Goal: Obtain resource: Download file/media

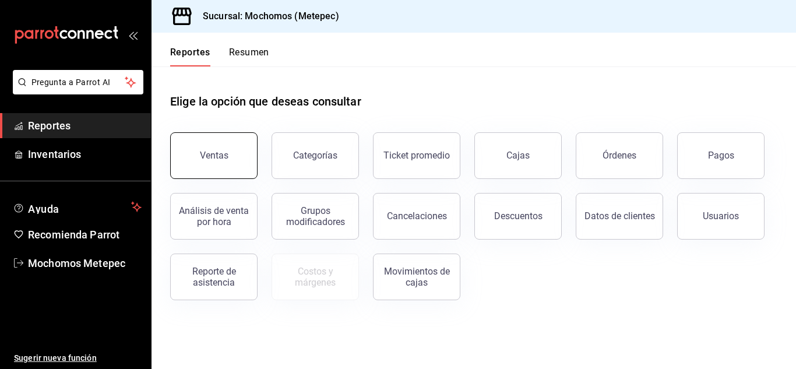
click at [220, 154] on div "Ventas" at bounding box center [214, 155] width 29 height 11
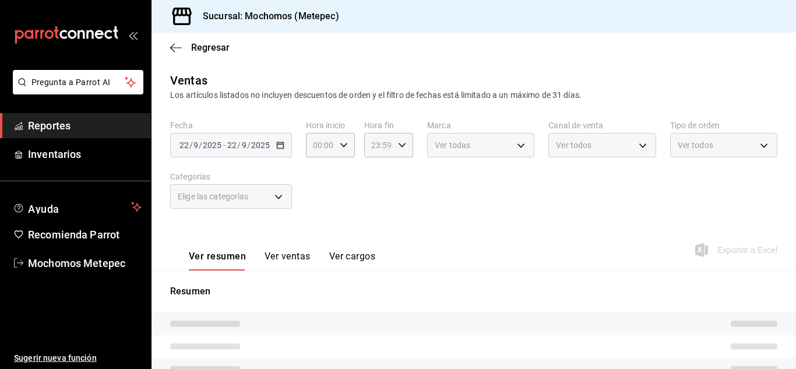
type input "05:00"
click at [278, 151] on div "[DATE] [DATE] - [DATE] [DATE]" at bounding box center [231, 145] width 122 height 24
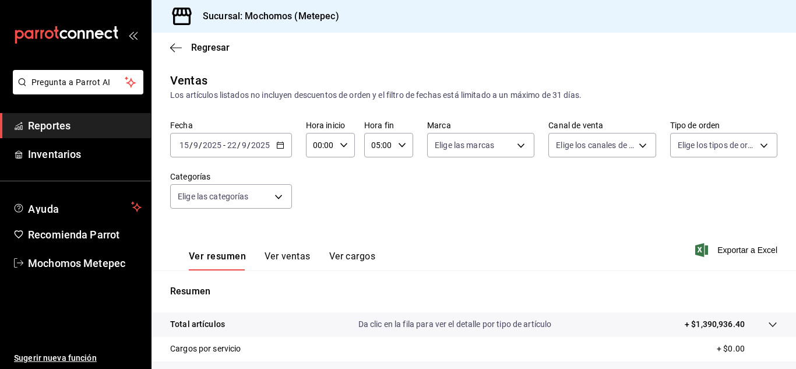
click at [278, 151] on div "[DATE] [DATE] - [DATE] [DATE]" at bounding box center [231, 145] width 122 height 24
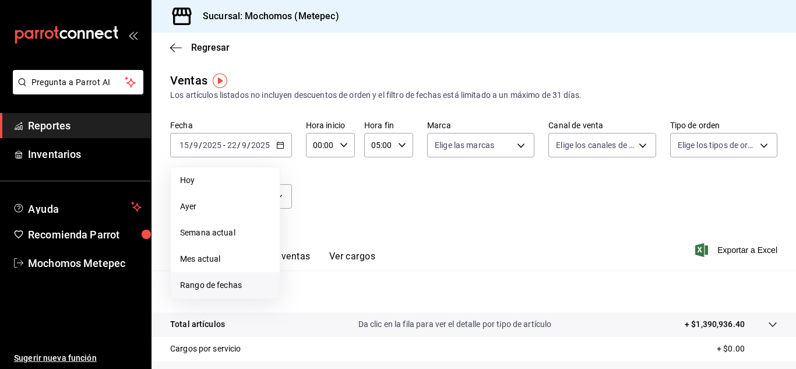
click at [230, 288] on span "Rango de fechas" at bounding box center [225, 285] width 90 height 12
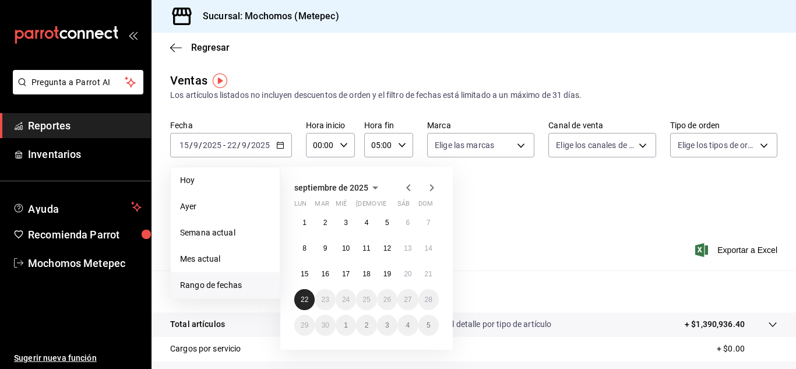
click at [302, 299] on abbr "22" at bounding box center [305, 299] width 8 height 8
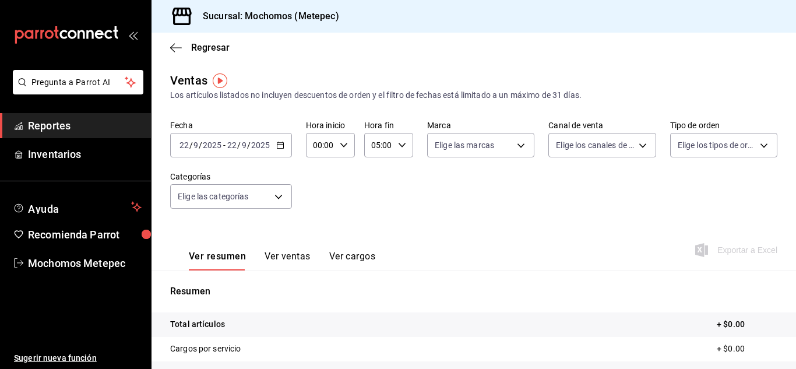
click at [327, 146] on input "00:00" at bounding box center [320, 144] width 29 height 23
click at [316, 209] on span "05" at bounding box center [317, 208] width 5 height 9
type input "05:00"
click at [460, 154] on div at bounding box center [398, 184] width 796 height 369
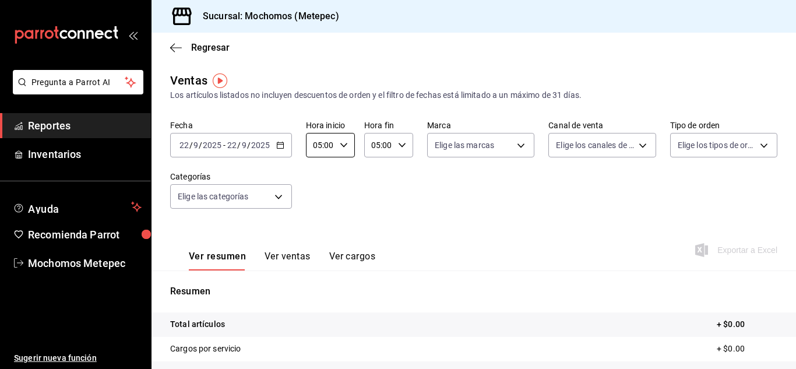
click at [460, 154] on body "Pregunta a Parrot AI Reportes Inventarios Ayuda Recomienda Parrot Mochomos Mete…" at bounding box center [398, 184] width 796 height 369
click at [460, 185] on span "Ver todas" at bounding box center [474, 190] width 36 height 12
type input "2365f74e-aa6b-4392-bdf2-72765591bddf"
checkbox input "true"
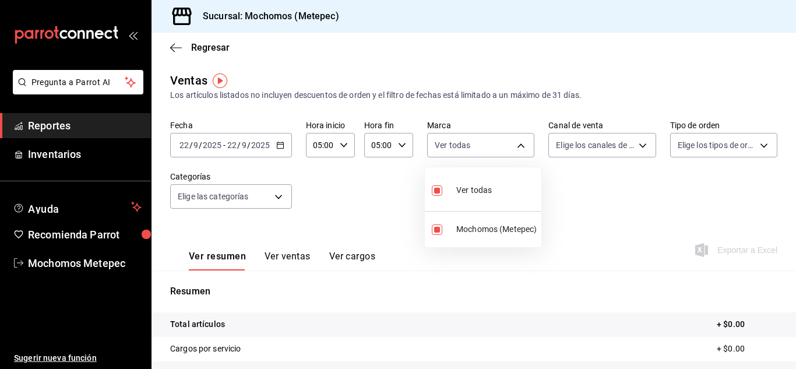
click at [584, 136] on div at bounding box center [398, 184] width 796 height 369
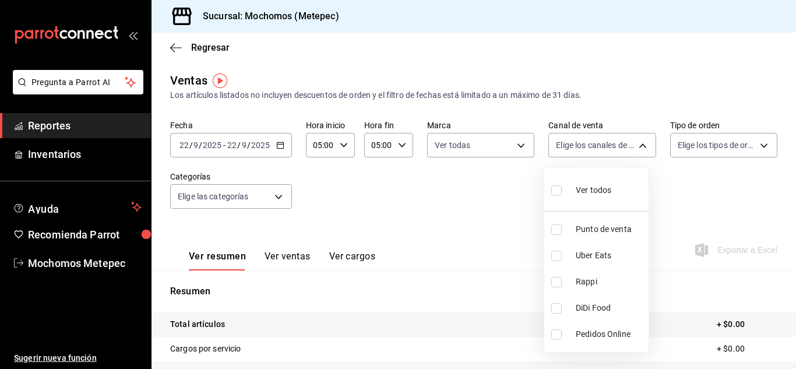
click at [584, 136] on body "Pregunta a Parrot AI Reportes Inventarios Ayuda Recomienda Parrot Mochomos Mete…" at bounding box center [398, 184] width 796 height 369
click at [590, 205] on li "Ver todos" at bounding box center [596, 189] width 104 height 34
type input "PARROT,UBER_EATS,RAPPI,DIDI_FOOD,ONLINE"
checkbox input "true"
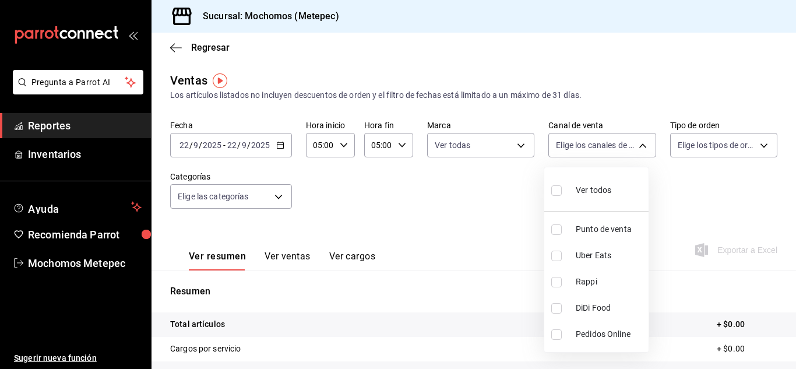
checkbox input "true"
click at [717, 150] on div at bounding box center [398, 184] width 796 height 369
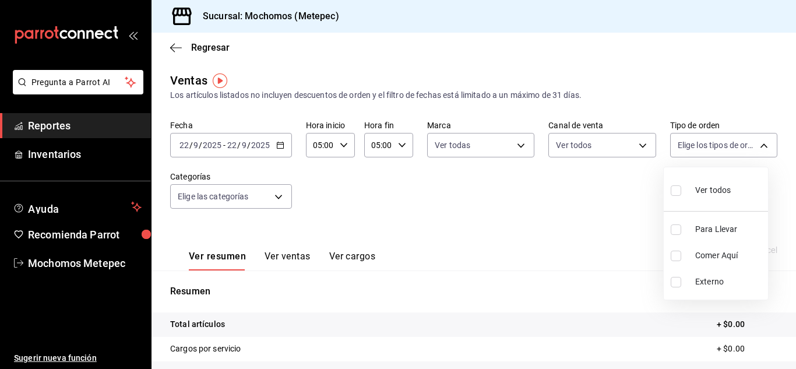
click at [717, 150] on body "Pregunta a Parrot AI Reportes Inventarios Ayuda Recomienda Parrot Mochomos Mete…" at bounding box center [398, 184] width 796 height 369
click at [695, 188] on span "Ver todos" at bounding box center [713, 190] width 36 height 12
type input "3a236ed8-2e24-47ca-8e59-ead494492482,da8509e8-5fca-4f62-958e-973104937870,EXTER…"
checkbox input "true"
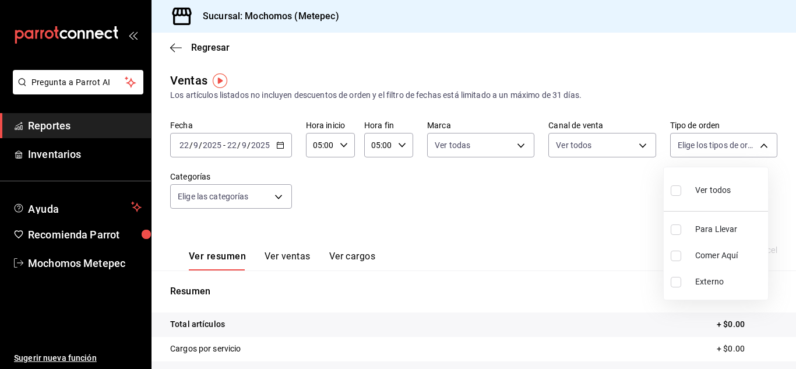
checkbox input "true"
click at [282, 199] on div at bounding box center [398, 184] width 796 height 369
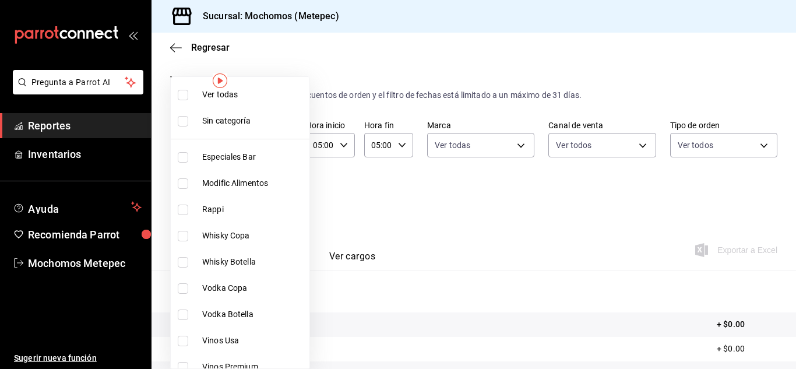
click at [282, 199] on body "Pregunta a Parrot AI Reportes Inventarios Ayuda Recomienda Parrot Mochomos Mete…" at bounding box center [398, 184] width 796 height 369
click at [290, 103] on li "Ver todas" at bounding box center [240, 95] width 139 height 26
type input "c9cbc288-c827-488d-81f5-370afefb1912,46081463-7037-4dd2-a9ab-e56ff6a8fa7c,bf958…"
checkbox input "true"
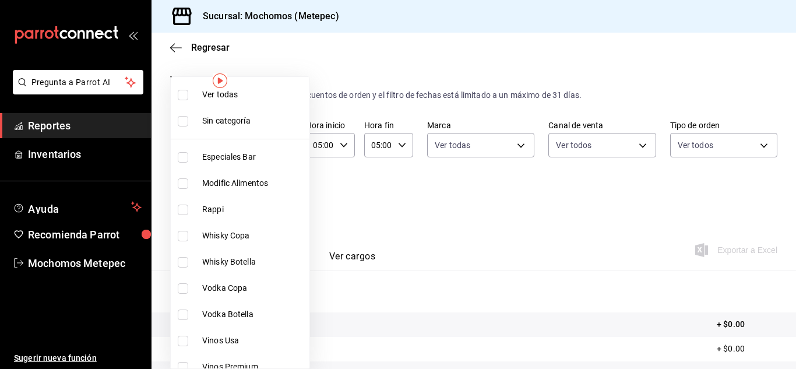
checkbox input "true"
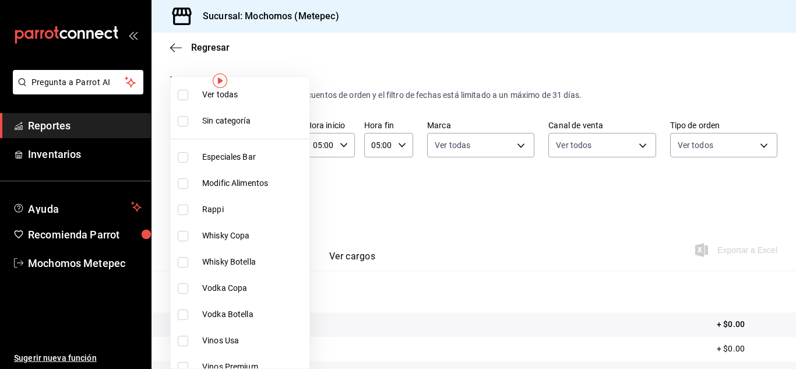
checkbox input "true"
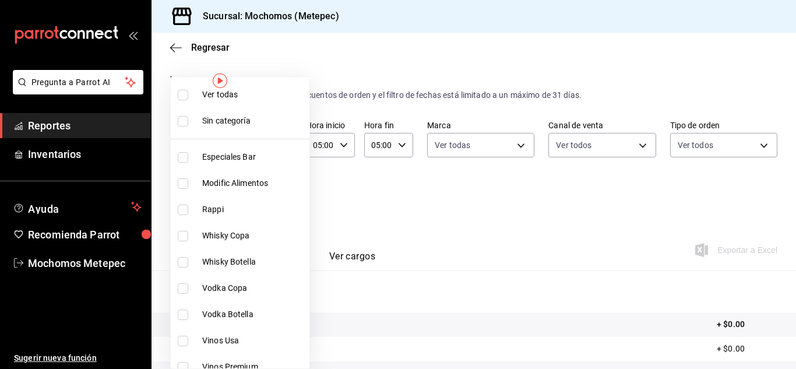
checkbox input "true"
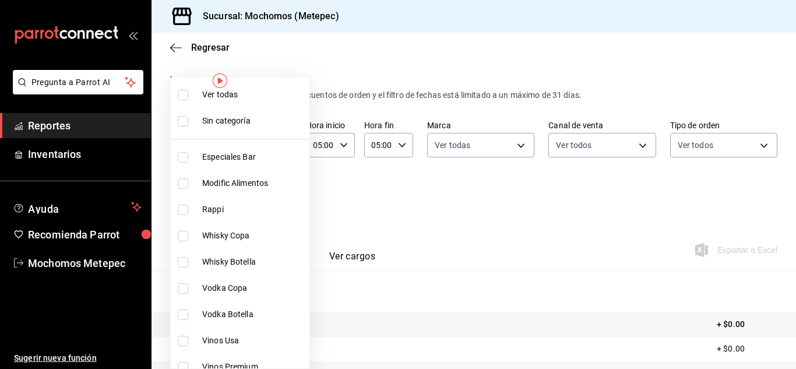
checkbox input "true"
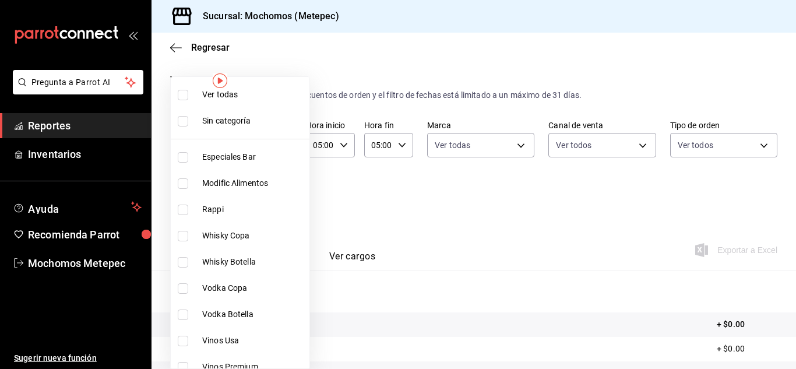
checkbox input "true"
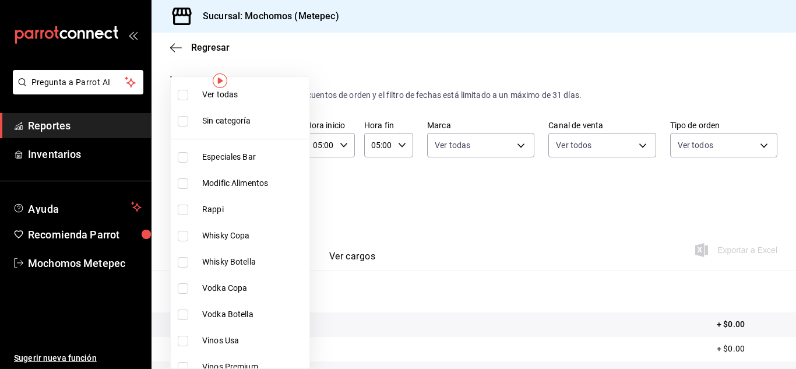
checkbox input "true"
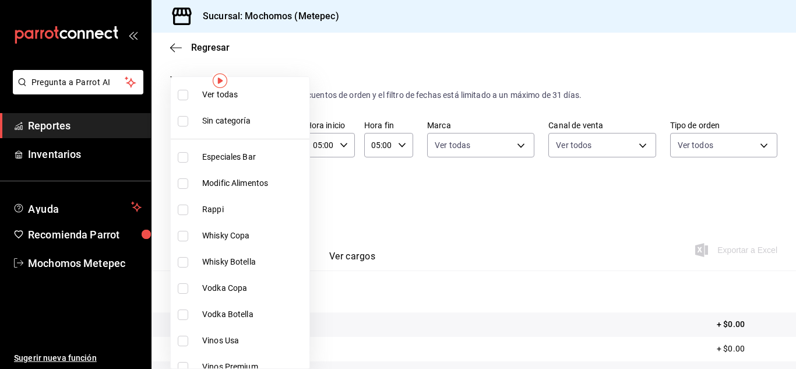
checkbox input "true"
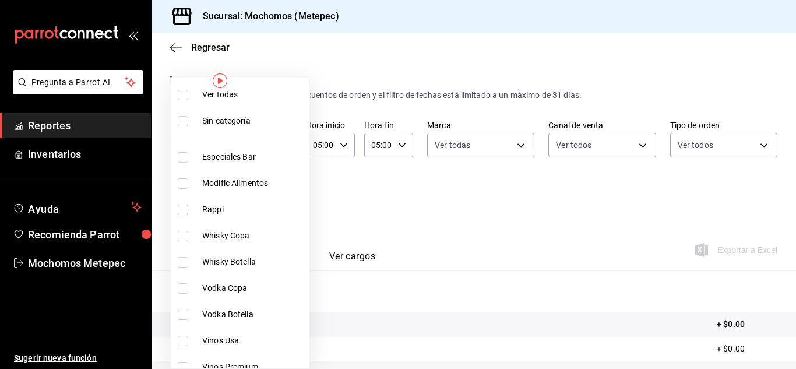
checkbox input "true"
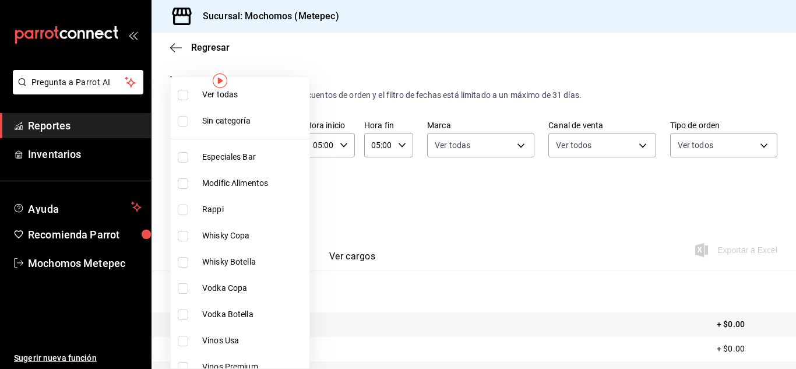
checkbox input "true"
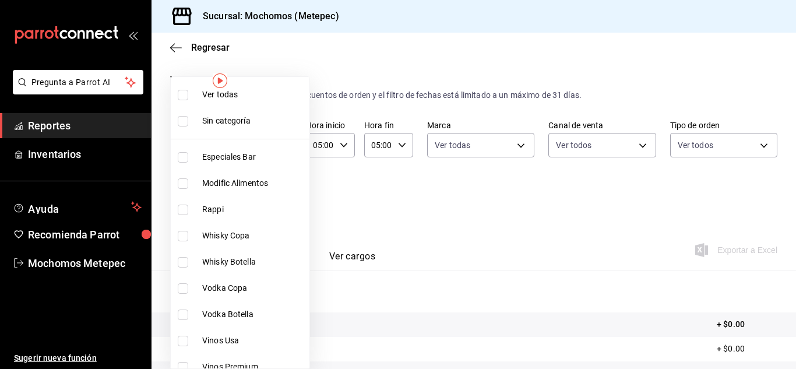
checkbox input "true"
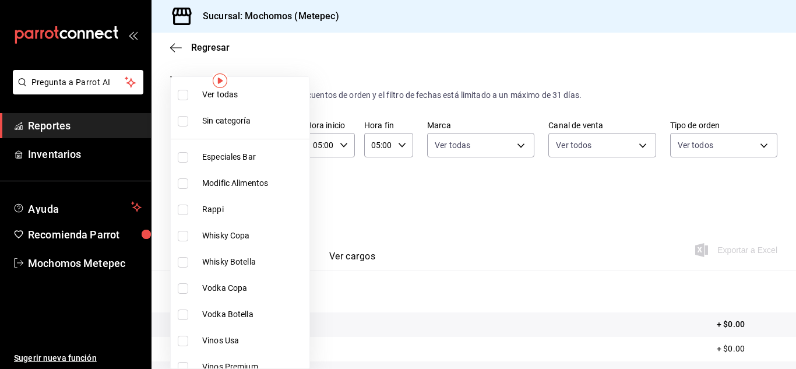
checkbox input "true"
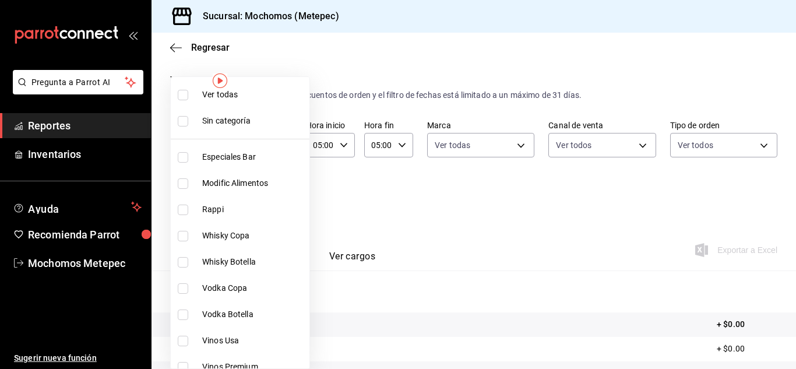
checkbox input "true"
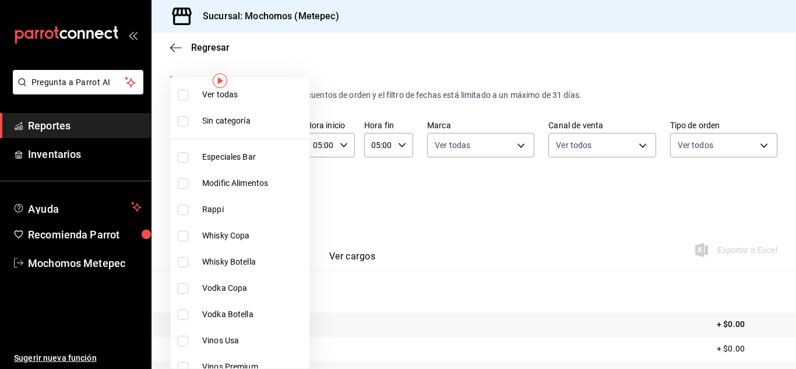
checkbox input "true"
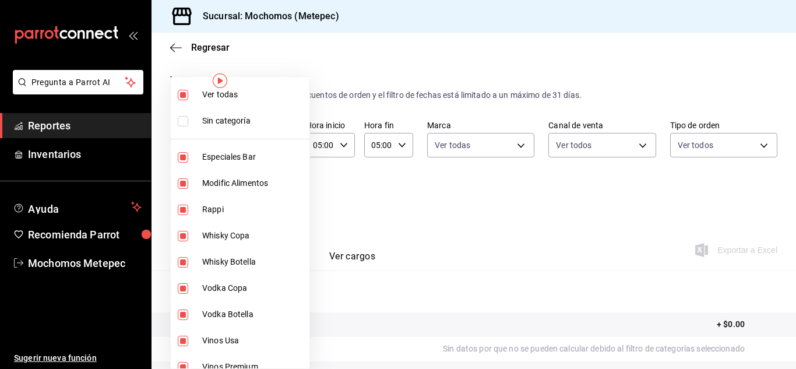
click at [400, 211] on div at bounding box center [398, 184] width 796 height 369
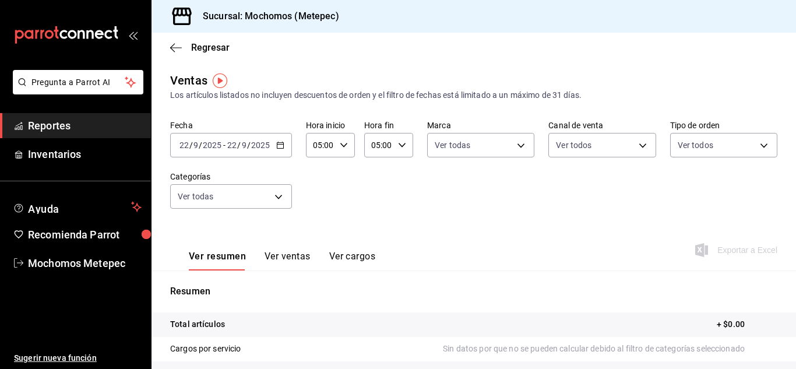
click at [280, 145] on icon "button" at bounding box center [280, 145] width 8 height 8
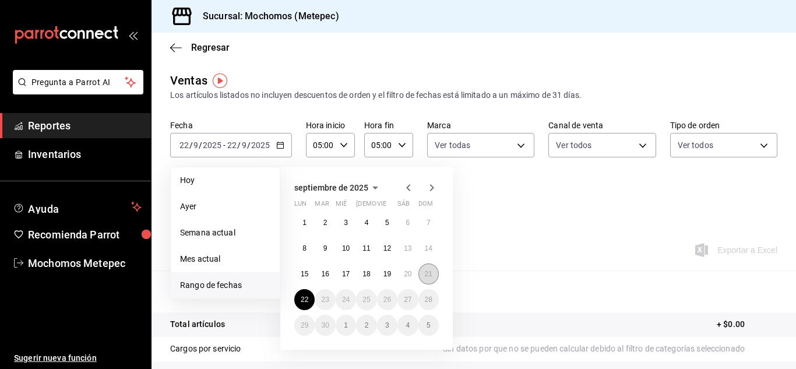
click at [433, 275] on button "21" at bounding box center [428, 273] width 20 height 21
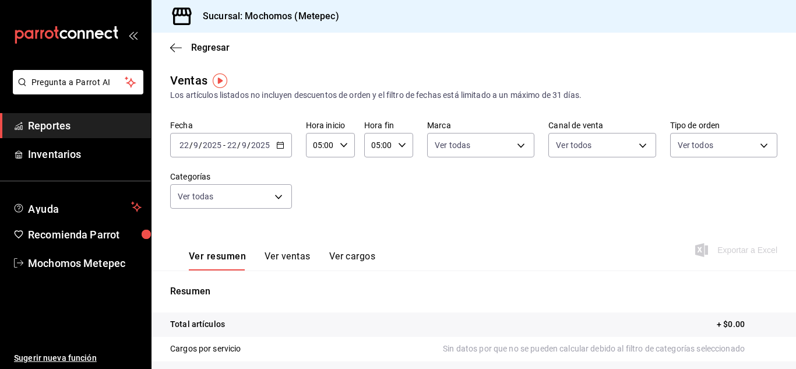
click at [337, 140] on div "05:00 Hora inicio" at bounding box center [330, 145] width 49 height 24
click at [277, 139] on div at bounding box center [398, 184] width 796 height 369
click at [277, 139] on div "[DATE] [DATE] - [DATE] [DATE]" at bounding box center [231, 145] width 122 height 24
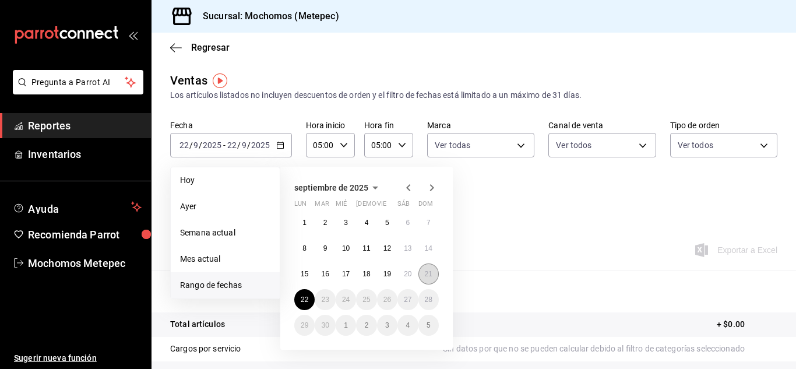
click at [423, 268] on button "21" at bounding box center [428, 273] width 20 height 21
click at [309, 294] on button "22" at bounding box center [304, 299] width 20 height 21
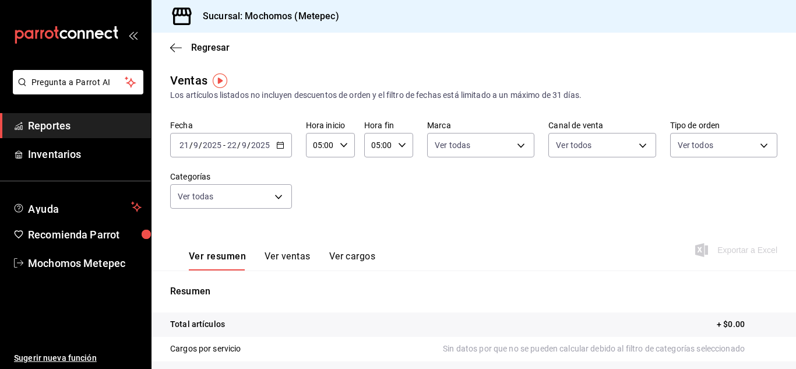
click at [309, 294] on p "Resumen" at bounding box center [473, 291] width 607 height 14
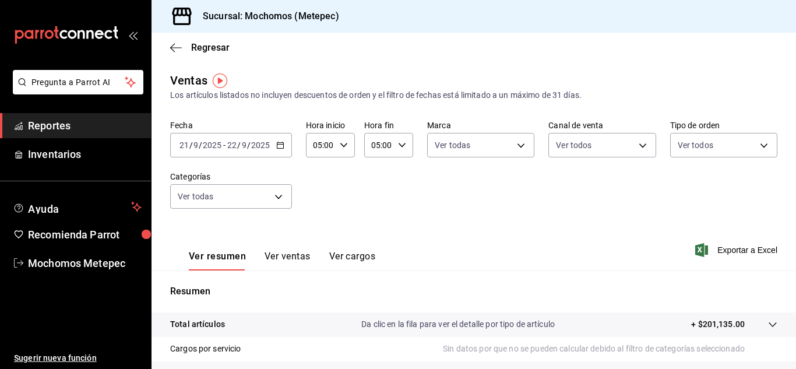
click at [348, 149] on div "05:00 Hora inicio" at bounding box center [330, 145] width 49 height 24
click at [316, 246] on button "23" at bounding box center [317, 239] width 19 height 23
click at [341, 237] on span "59" at bounding box center [340, 239] width 5 height 9
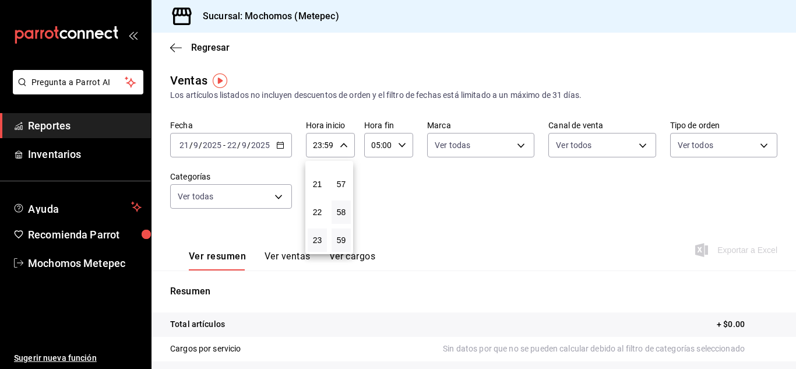
click at [342, 218] on button "58" at bounding box center [340, 211] width 19 height 23
type input "23:58"
click at [411, 214] on div at bounding box center [398, 184] width 796 height 369
click at [401, 150] on div "05:00 Hora fin" at bounding box center [388, 145] width 49 height 24
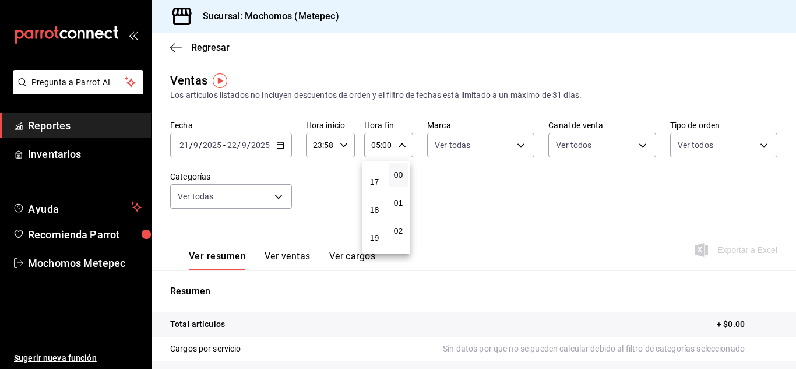
scroll to position [578, 0]
click at [373, 248] on button "23" at bounding box center [374, 239] width 19 height 23
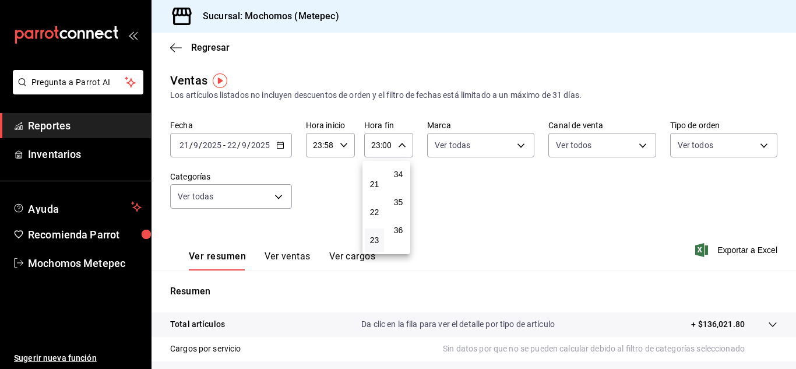
scroll to position [1584, 0]
click at [401, 245] on button "59" at bounding box center [397, 239] width 19 height 23
type input "23:59"
click at [720, 249] on div at bounding box center [398, 184] width 796 height 369
click at [720, 249] on span "Exportar a Excel" at bounding box center [737, 250] width 80 height 14
